Goal: Task Accomplishment & Management: Manage account settings

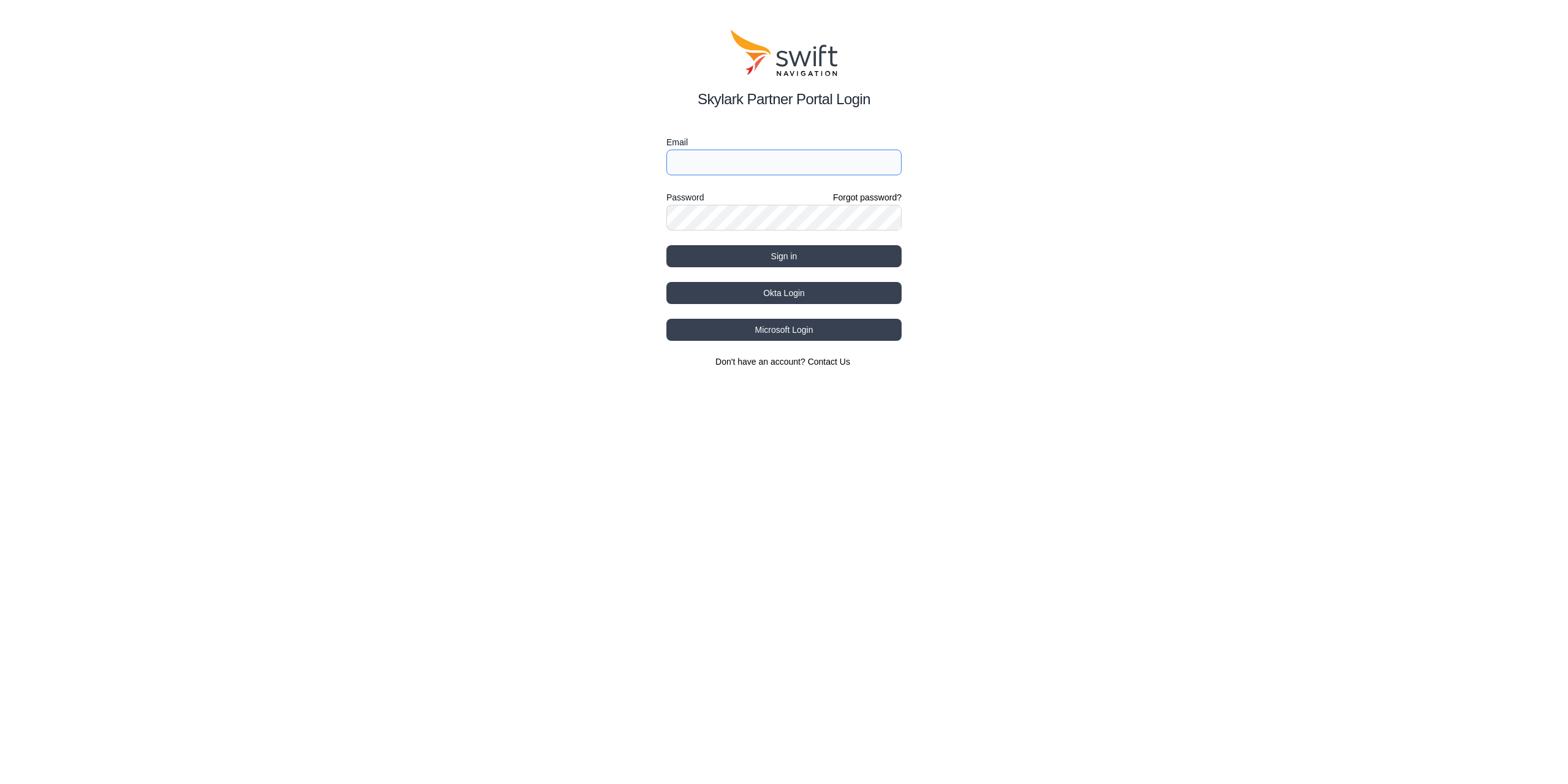
click at [850, 170] on input "Email" at bounding box center [784, 163] width 235 height 25
type input "[EMAIL_ADDRESS][DOMAIN_NAME]"
click at [520, 326] on div "Skylark Partner Portal Login Email [EMAIL_ADDRESS][DOMAIN_NAME] Password Forgot…" at bounding box center [784, 198] width 1568 height 397
click at [668, 255] on button "Sign in" at bounding box center [784, 257] width 235 height 22
select select
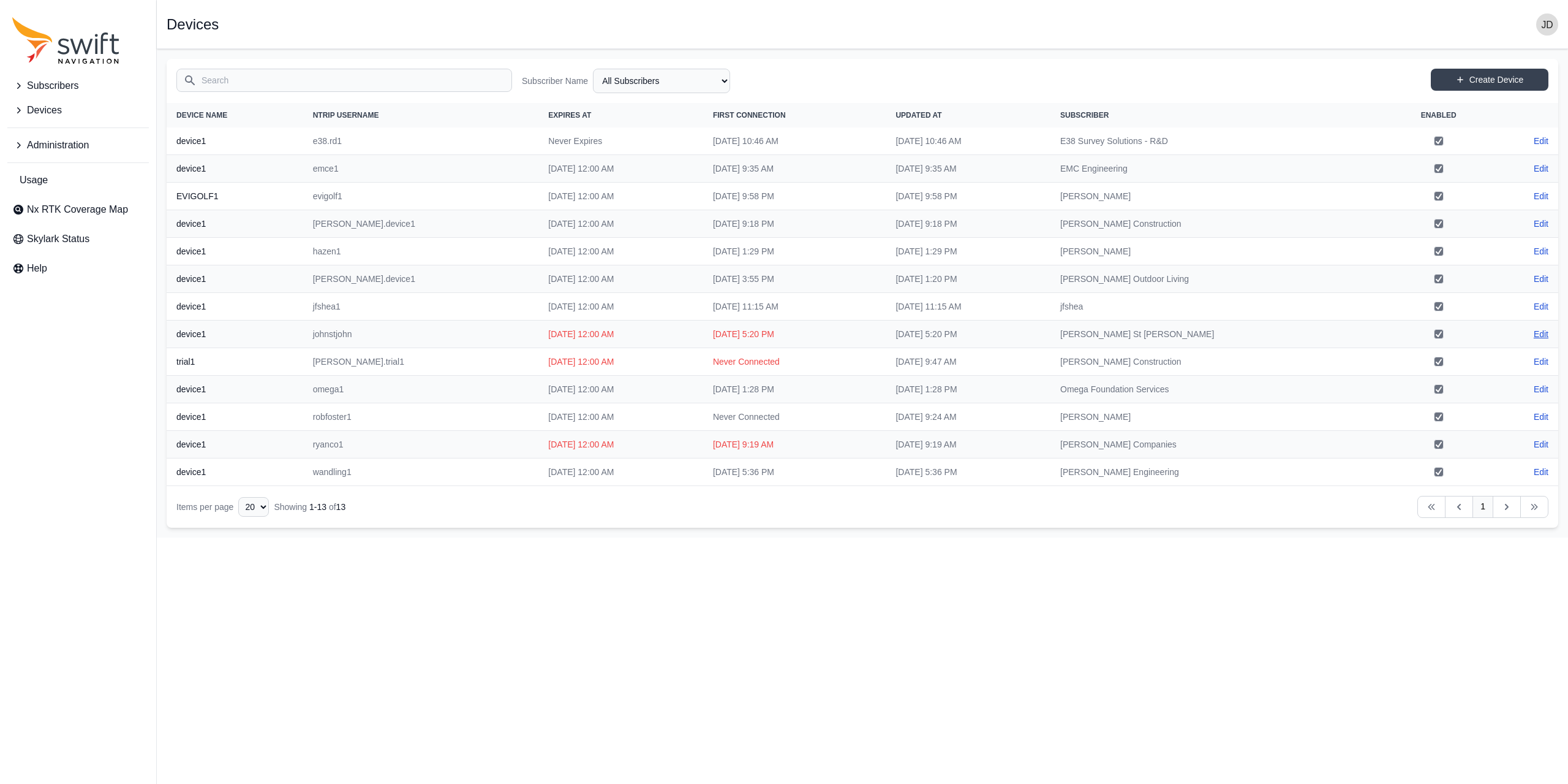
click at [1542, 334] on link "Edit" at bounding box center [1540, 334] width 14 height 12
select select "94fd5888-d9bd-4dc1-94dc-e11df3acdba1"
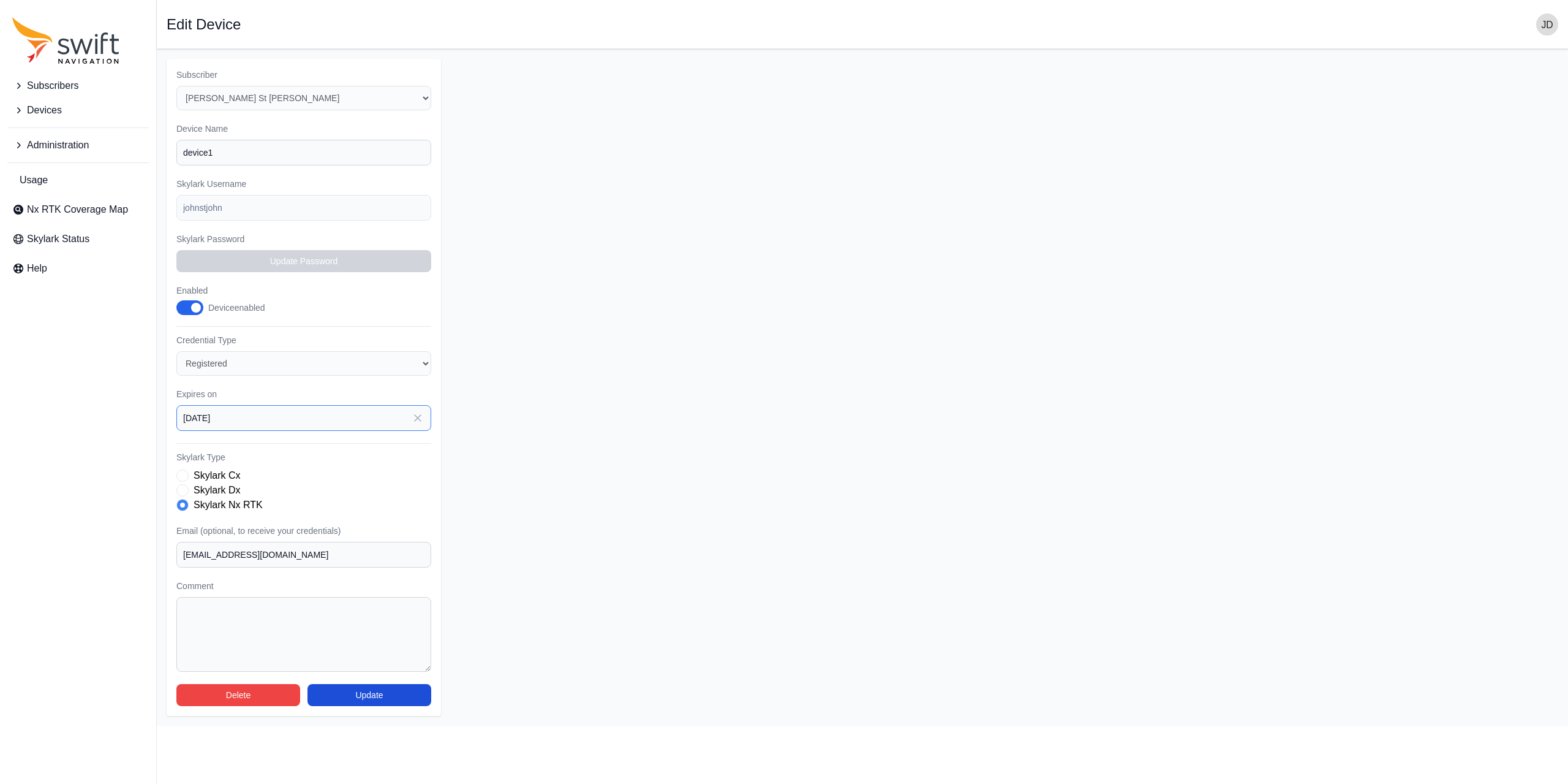
click at [300, 416] on input "[DATE]" at bounding box center [303, 417] width 255 height 25
click at [571, 415] on form "Subscriber Select a Subscriber E38 Survey Solutions - R&D EMC Engineering [PERS…" at bounding box center [862, 387] width 1392 height 657
click at [360, 419] on input "[DATE]" at bounding box center [303, 417] width 255 height 25
click at [351, 457] on icon "button" at bounding box center [347, 460] width 12 height 12
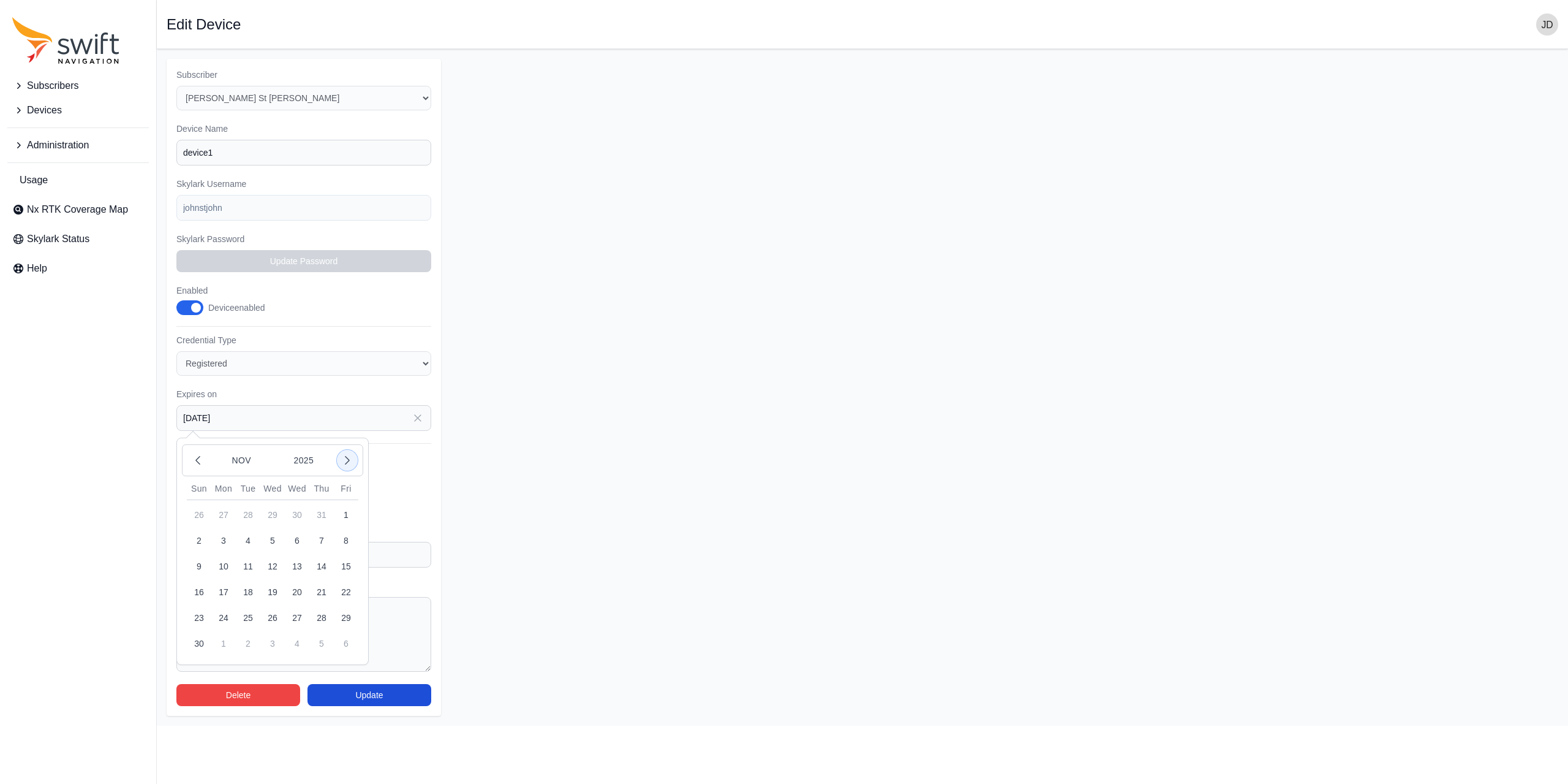
click at [351, 457] on icon "button" at bounding box center [347, 460] width 12 height 12
click at [201, 462] on icon "button" at bounding box center [198, 460] width 12 height 12
click at [221, 543] on button "3" at bounding box center [223, 540] width 25 height 25
type input "[DATE]"
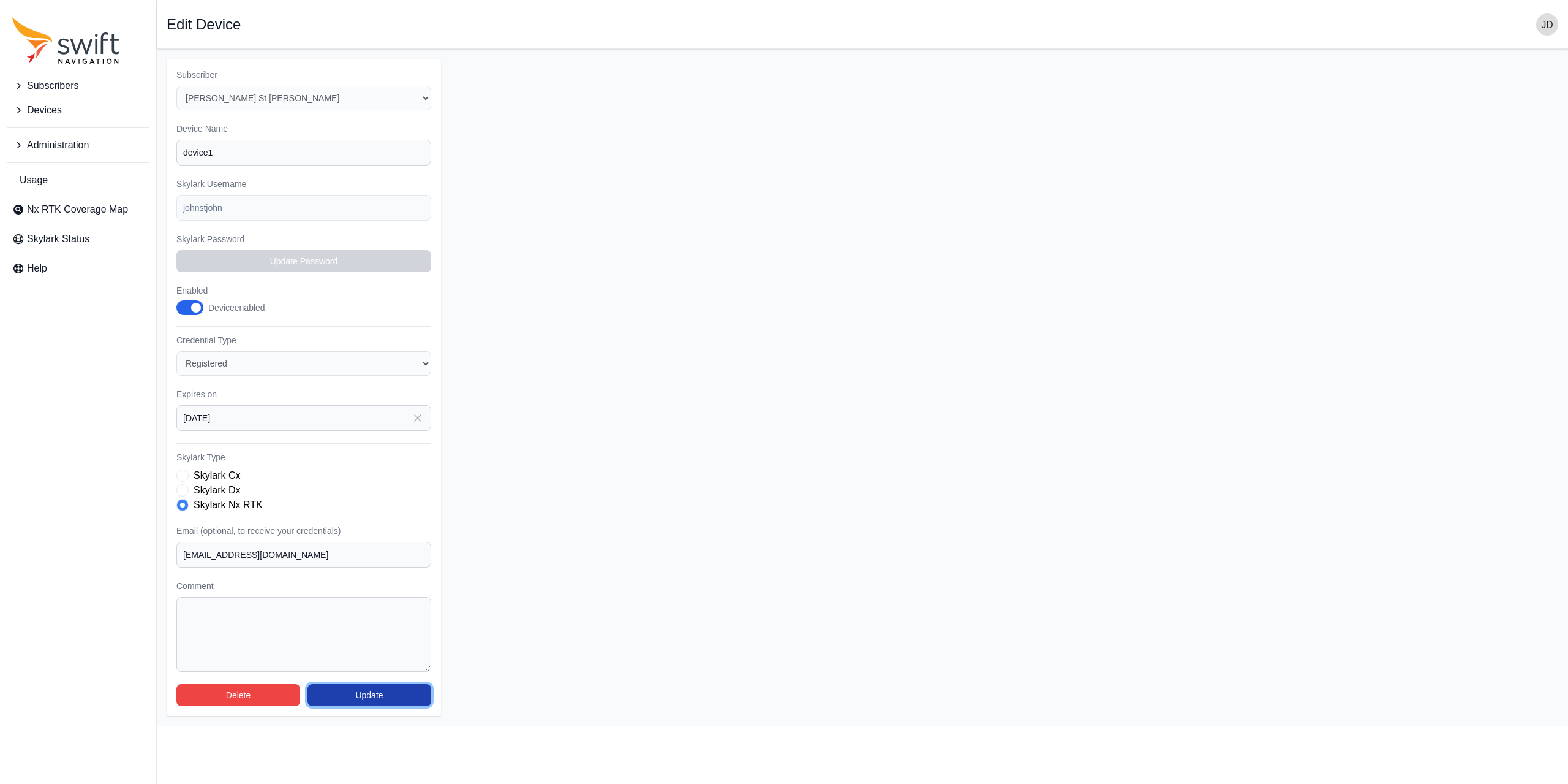
click at [358, 696] on button "Update" at bounding box center [369, 695] width 124 height 22
